Goal: Transaction & Acquisition: Purchase product/service

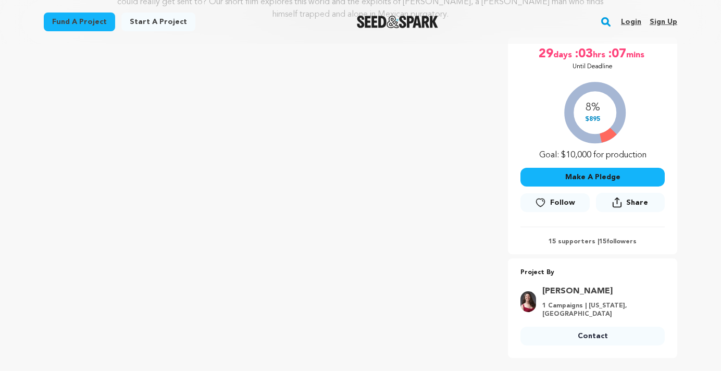
scroll to position [178, 0]
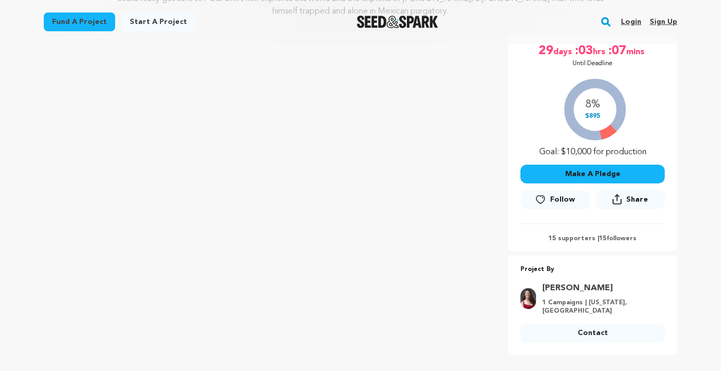
click at [611, 172] on button "Make A Pledge" at bounding box center [592, 174] width 144 height 19
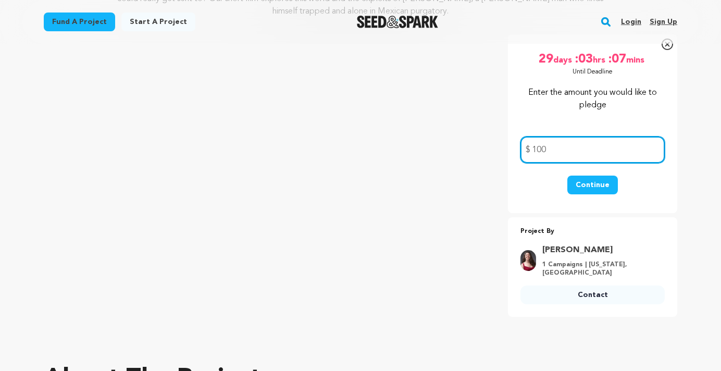
type input "100"
click at [615, 182] on button "Continue" at bounding box center [592, 184] width 51 height 19
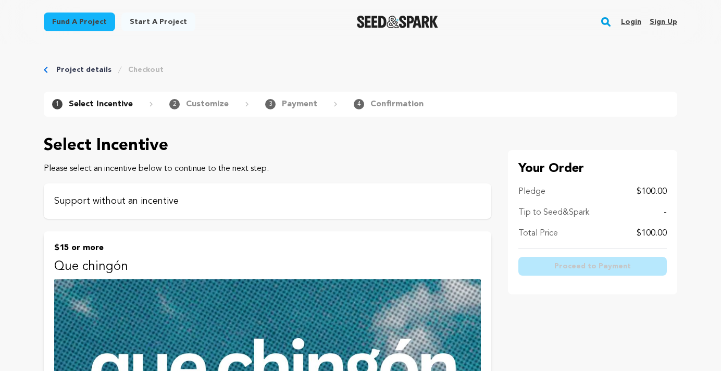
click at [167, 200] on p "Support without an incentive" at bounding box center [267, 201] width 426 height 15
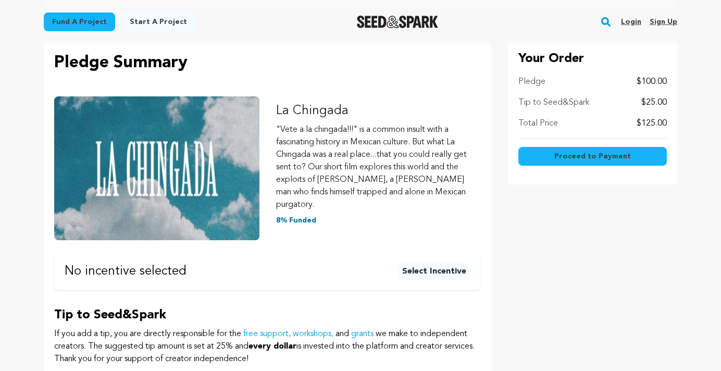
scroll to position [130, 0]
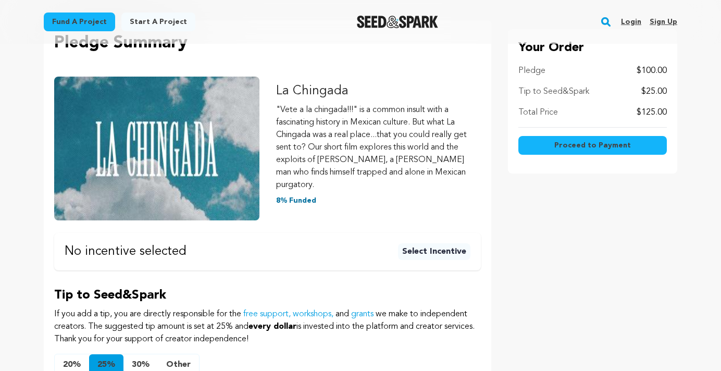
click at [171, 354] on button "Other" at bounding box center [178, 364] width 41 height 21
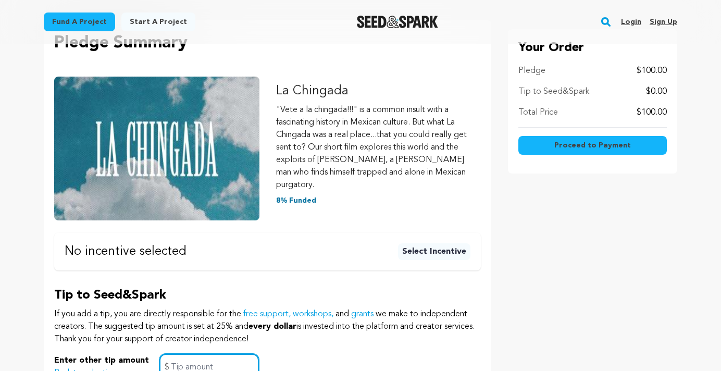
click at [223, 357] on input "text" at bounding box center [208, 367] width 99 height 27
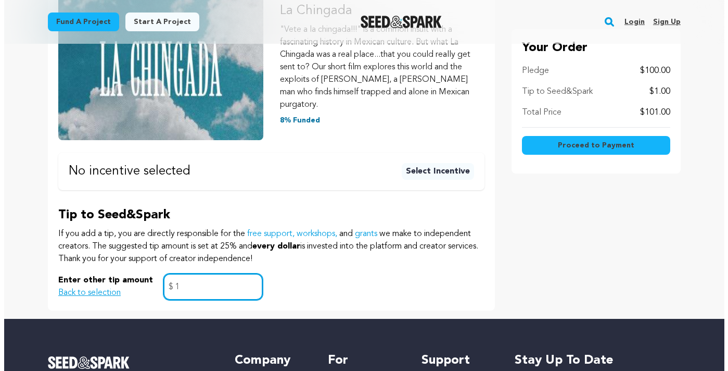
scroll to position [211, 0]
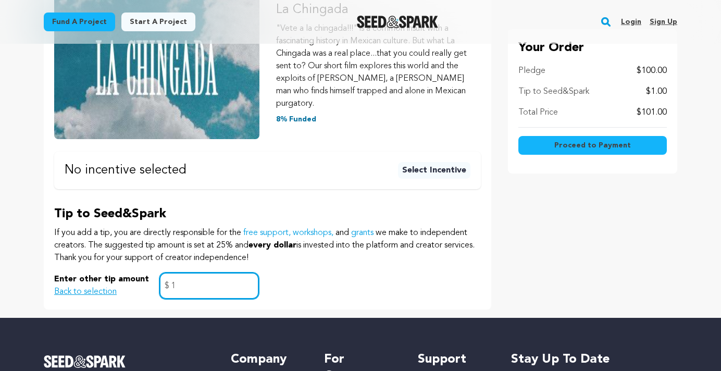
type input "1"
click at [621, 142] on span "Proceed to Payment" at bounding box center [592, 145] width 77 height 10
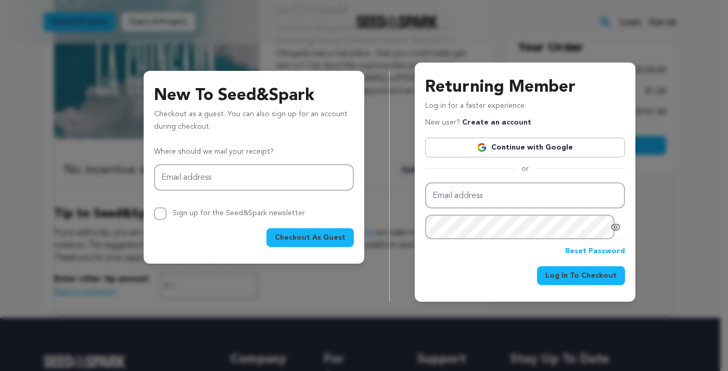
click at [231, 316] on div "New To Seed&Spark Checkout as a guest. You can also sign up for an account duri…" at bounding box center [364, 161] width 728 height 322
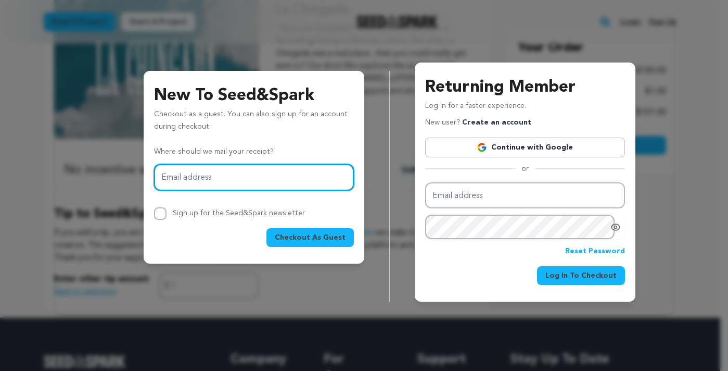
click at [272, 174] on input "Email address" at bounding box center [254, 177] width 200 height 27
type input "christopheriduffy@gmail.com"
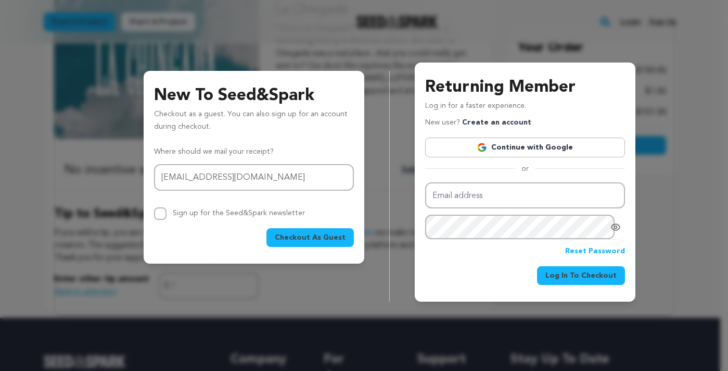
click at [321, 244] on button "Checkout As Guest" at bounding box center [310, 237] width 87 height 19
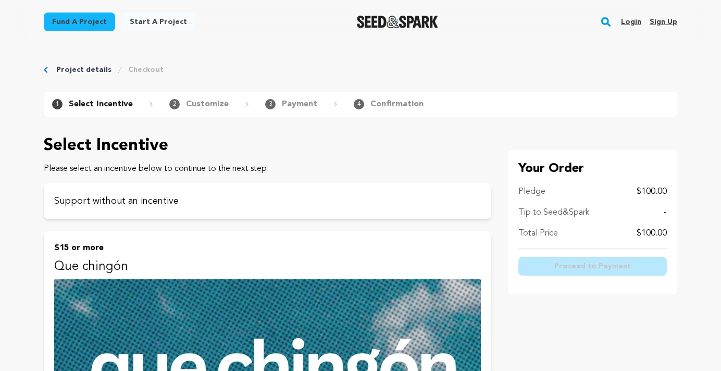
click at [585, 212] on p "Tip to Seed&Spark" at bounding box center [553, 212] width 71 height 12
click at [228, 202] on p "Support without an incentive" at bounding box center [267, 201] width 426 height 15
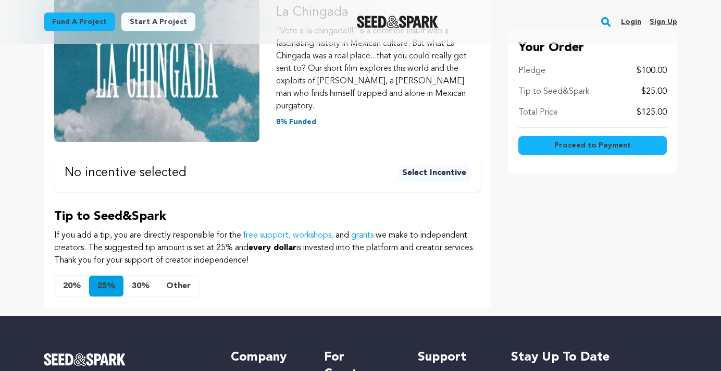
scroll to position [408, 0]
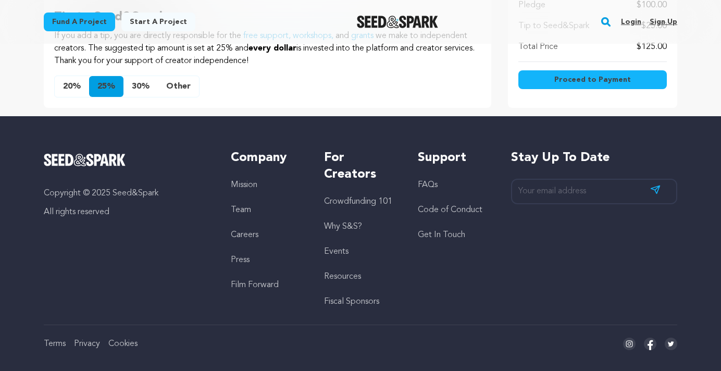
click at [179, 76] on button "Other" at bounding box center [178, 86] width 41 height 21
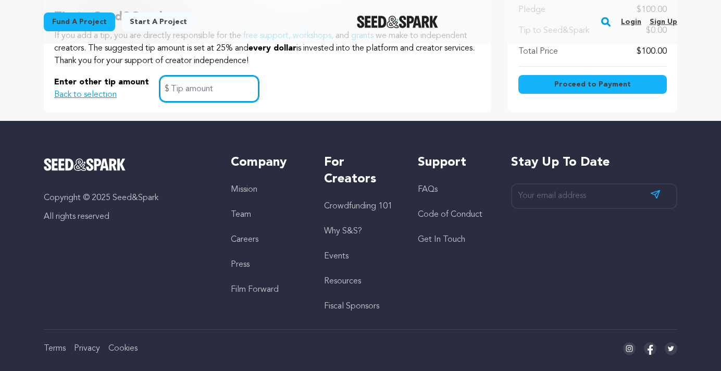
click at [215, 78] on input "text" at bounding box center [208, 88] width 99 height 27
type input "0"
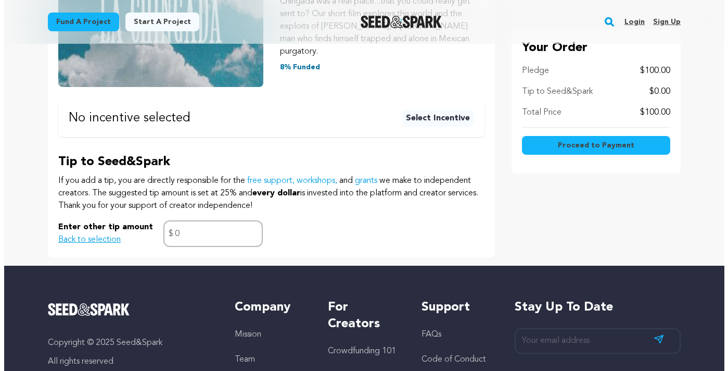
scroll to position [59, 0]
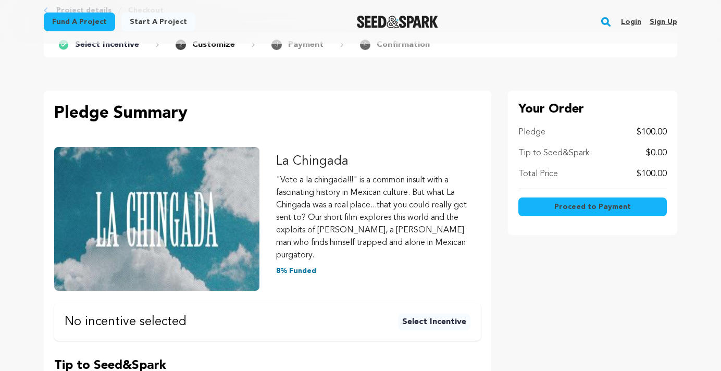
click at [592, 206] on span "Proceed to Payment" at bounding box center [592, 206] width 77 height 10
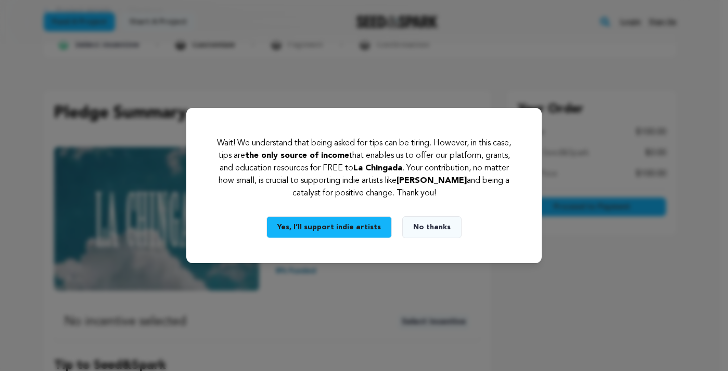
click at [425, 224] on button "No thanks" at bounding box center [431, 227] width 59 height 22
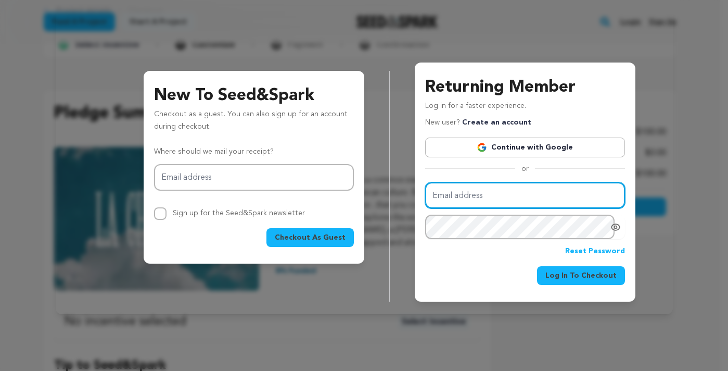
click at [512, 198] on input "Email address" at bounding box center [525, 195] width 200 height 27
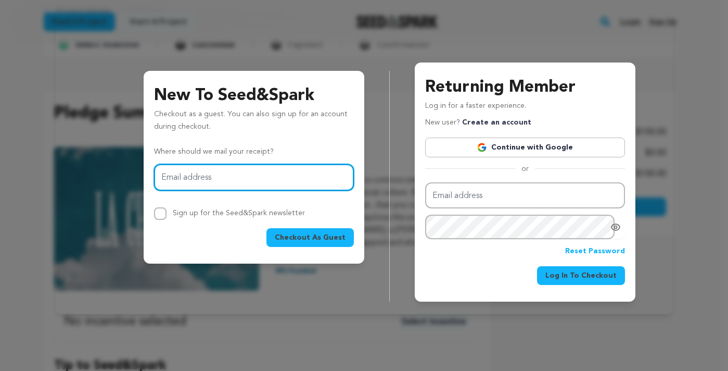
click at [305, 171] on input "Email address" at bounding box center [254, 177] width 200 height 27
type input "christopheriduffy@gmail.com"
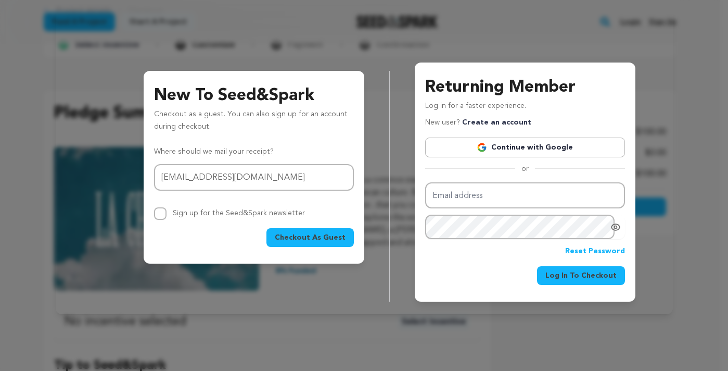
click at [305, 236] on span "Checkout As Guest" at bounding box center [310, 237] width 71 height 10
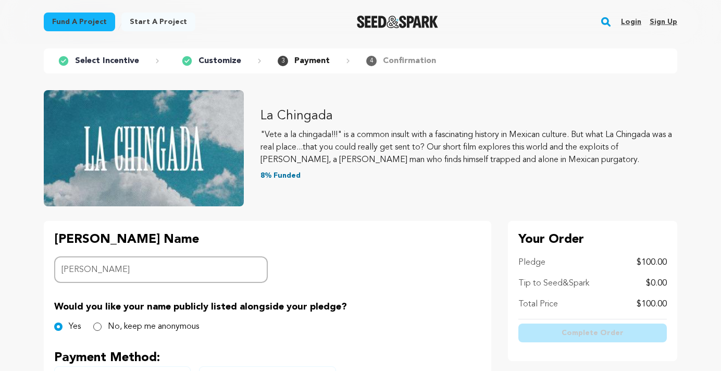
scroll to position [85, 0]
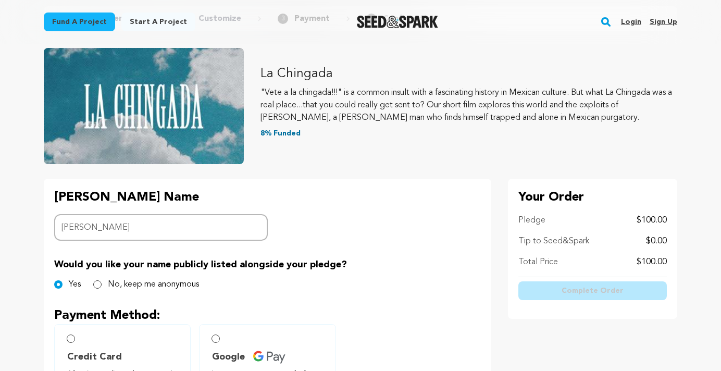
type input "Christopher Duffy"
click at [138, 278] on div "Would you like your name publicly listed alongside your pledge? Yes No, keep me…" at bounding box center [267, 273] width 426 height 33
click at [97, 282] on input "No, keep me anonymous" at bounding box center [97, 284] width 8 height 8
radio input "true"
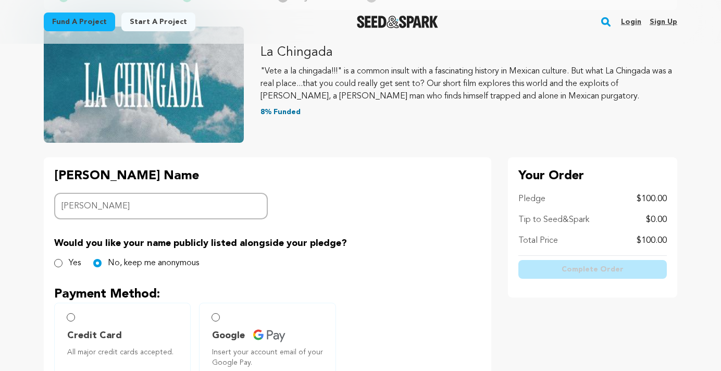
click at [69, 312] on label "Credit Card All major credit cards accepted." at bounding box center [122, 339] width 136 height 74
radio input "true"
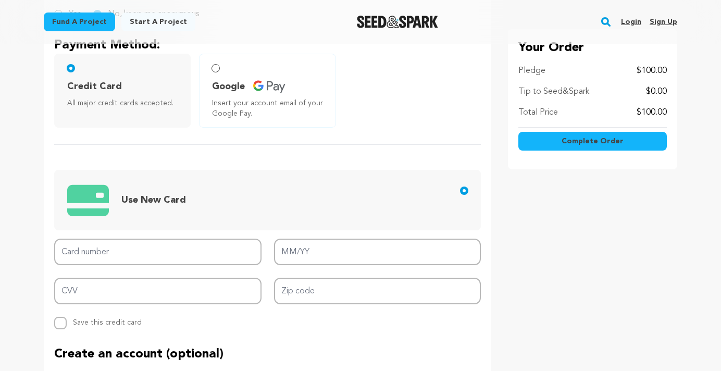
scroll to position [393, 0]
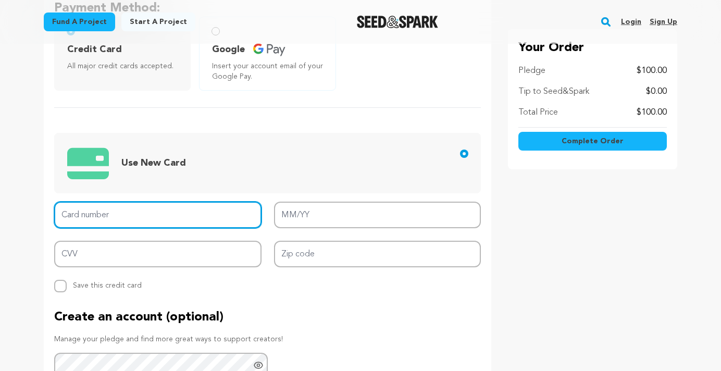
click at [141, 217] on input "Card number" at bounding box center [157, 214] width 207 height 27
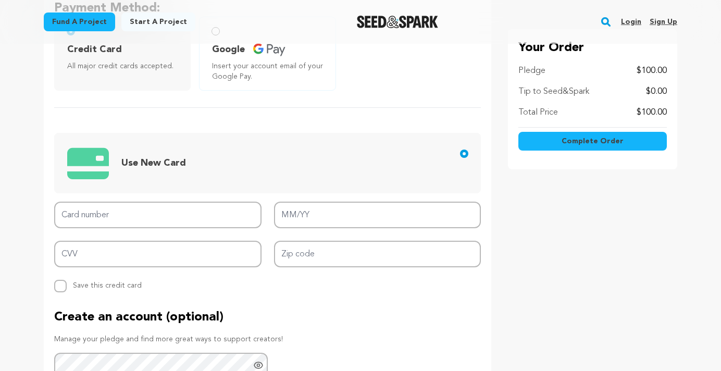
type input "4147202462994839"
type input "09/25"
type input "731"
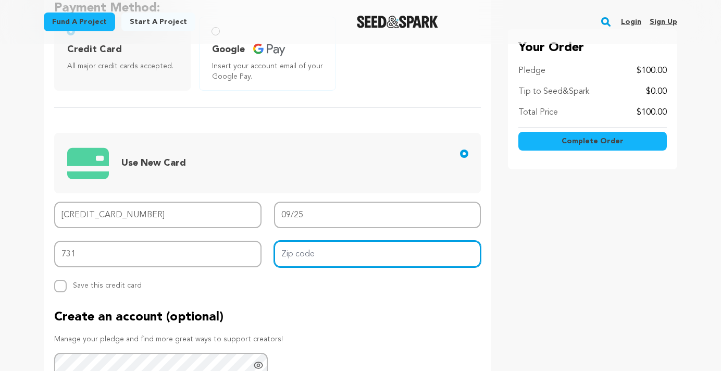
click at [319, 256] on input "Zip code" at bounding box center [377, 254] width 207 height 27
type input "8"
type input "90041"
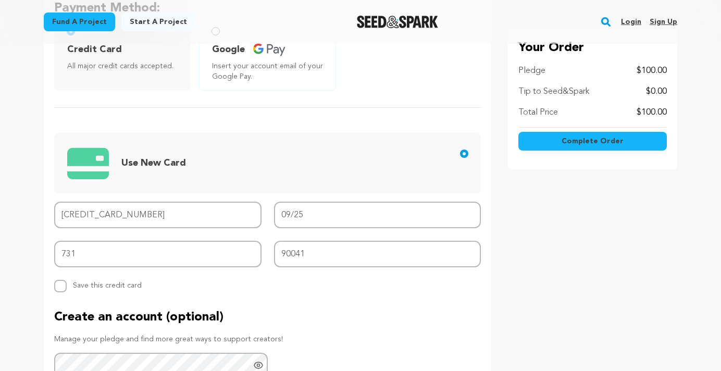
click at [319, 322] on p "Create an account (optional)" at bounding box center [267, 317] width 426 height 17
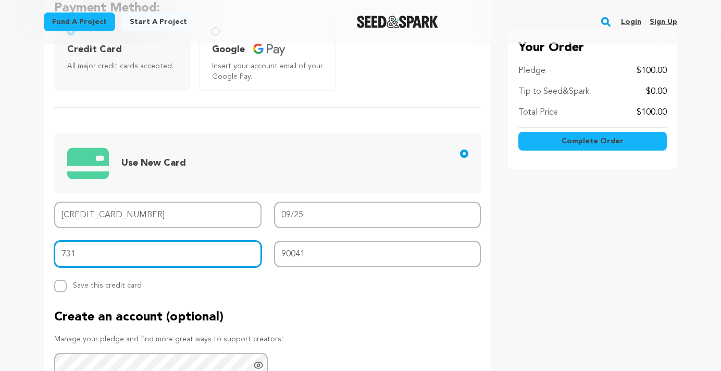
click at [152, 248] on input "731" at bounding box center [157, 254] width 207 height 27
type input "731"
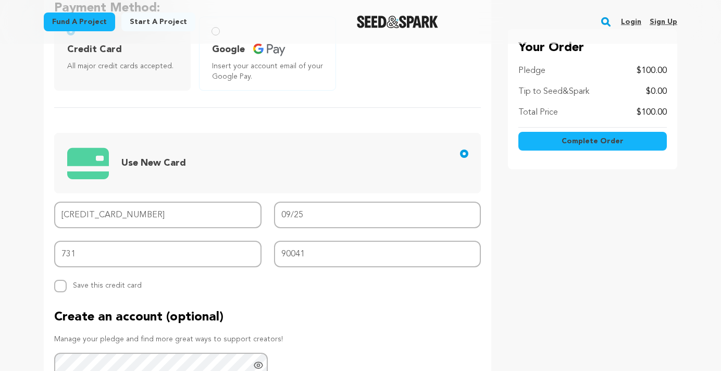
click at [269, 313] on p "Create an account (optional)" at bounding box center [267, 317] width 426 height 17
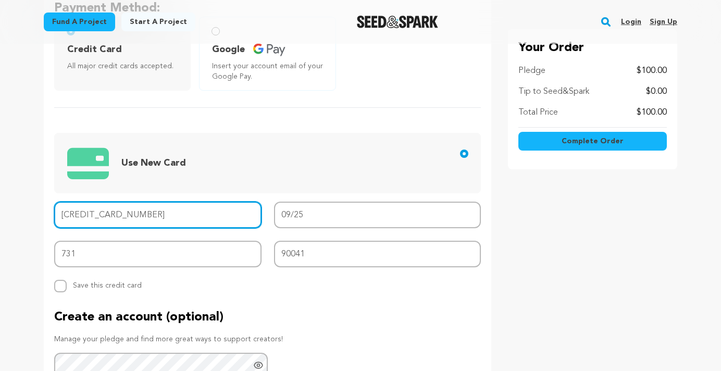
click at [140, 214] on input "4147202462994839" at bounding box center [157, 214] width 207 height 27
click at [140, 215] on input "4147202462994839" at bounding box center [157, 214] width 207 height 27
paste input "4147202462994839"
type input "4147 2024 6299 4839"
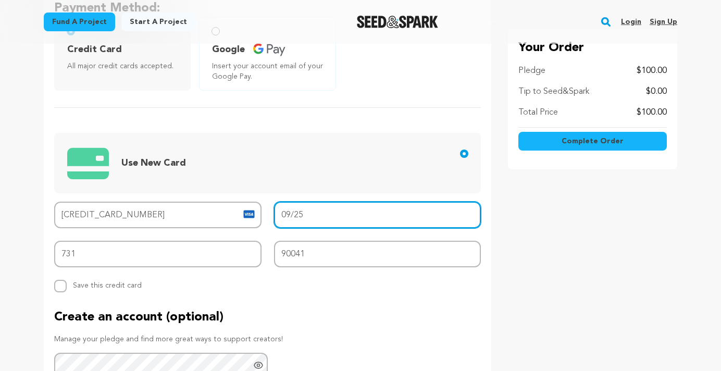
click at [293, 209] on input "09/25" at bounding box center [377, 214] width 207 height 27
paste input "09/25"
type input "09/25"
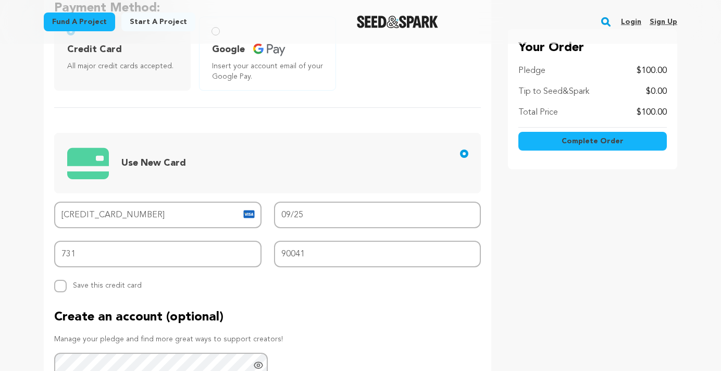
click at [422, 301] on div "Backer's Name Backer Name Christopher Duffy Would you like your name publicly l…" at bounding box center [267, 175] width 447 height 608
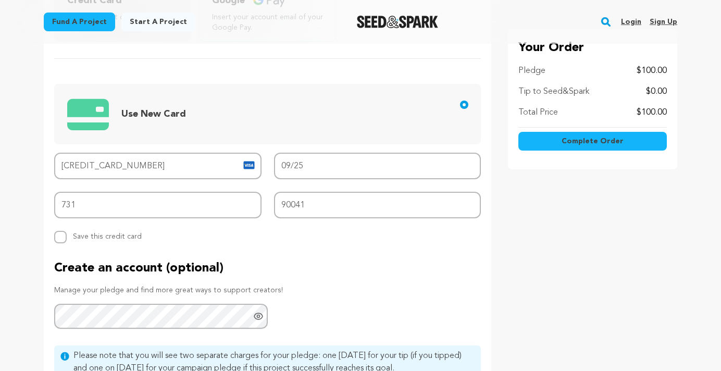
scroll to position [442, 0]
click at [573, 147] on button "Complete Order" at bounding box center [592, 141] width 148 height 19
